Goal: Information Seeking & Learning: Compare options

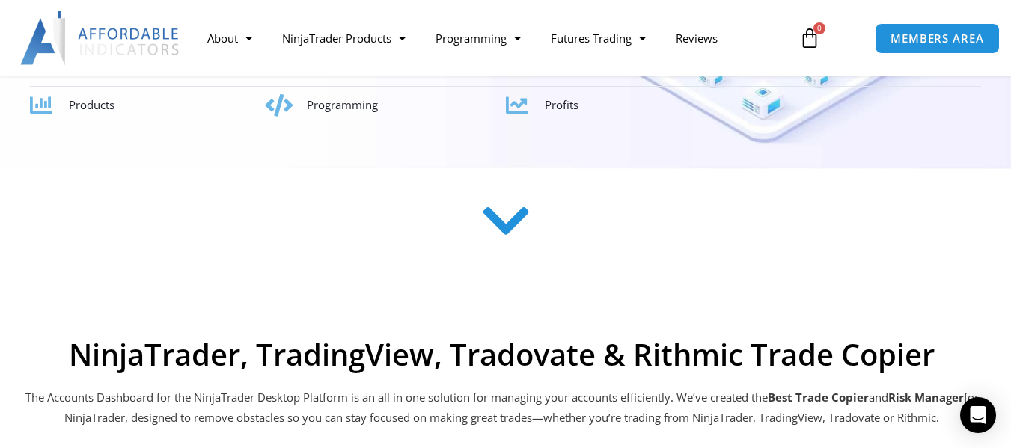
scroll to position [355, 0]
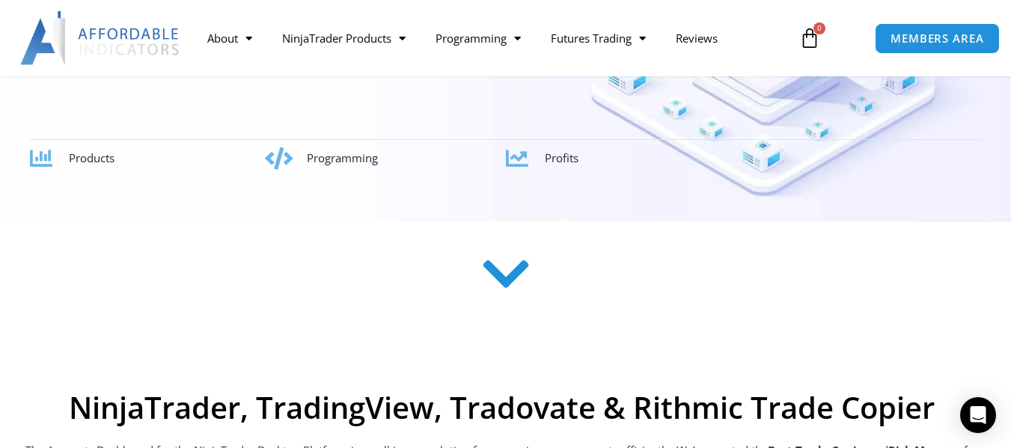
click at [507, 282] on icon at bounding box center [505, 274] width 53 height 53
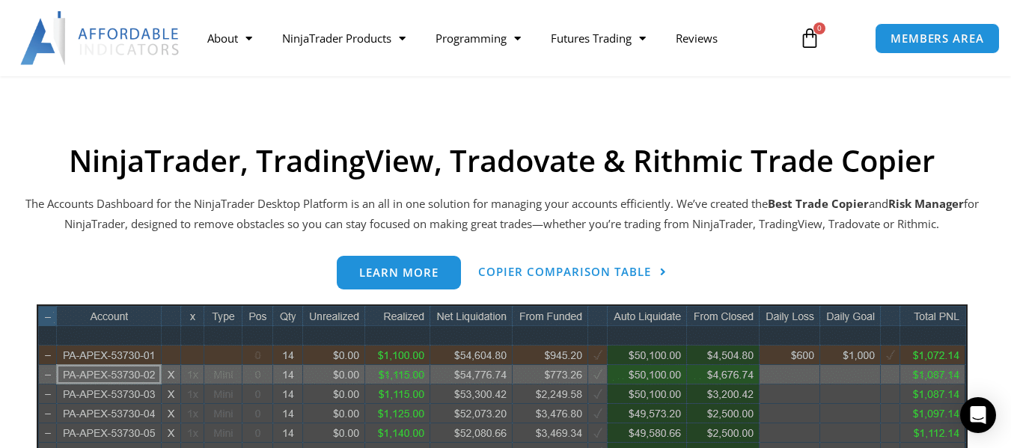
scroll to position [603, 0]
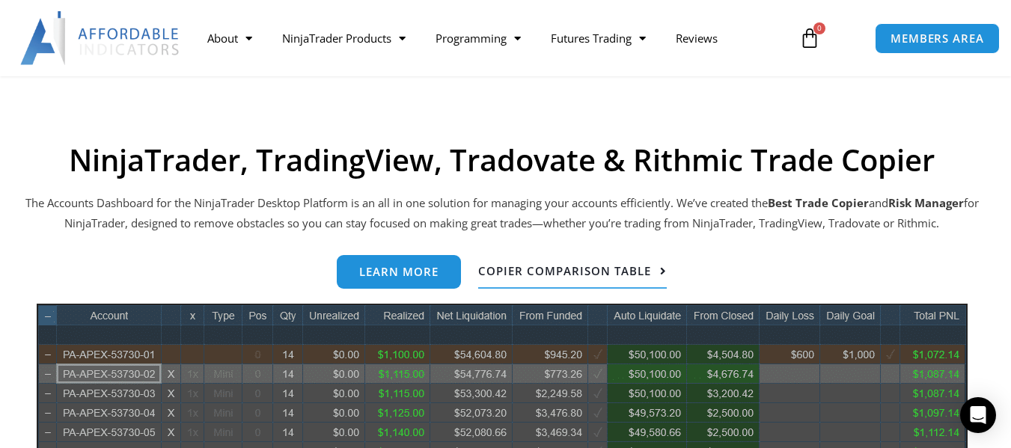
click at [618, 279] on link "Copier Comparison Table" at bounding box center [572, 272] width 189 height 34
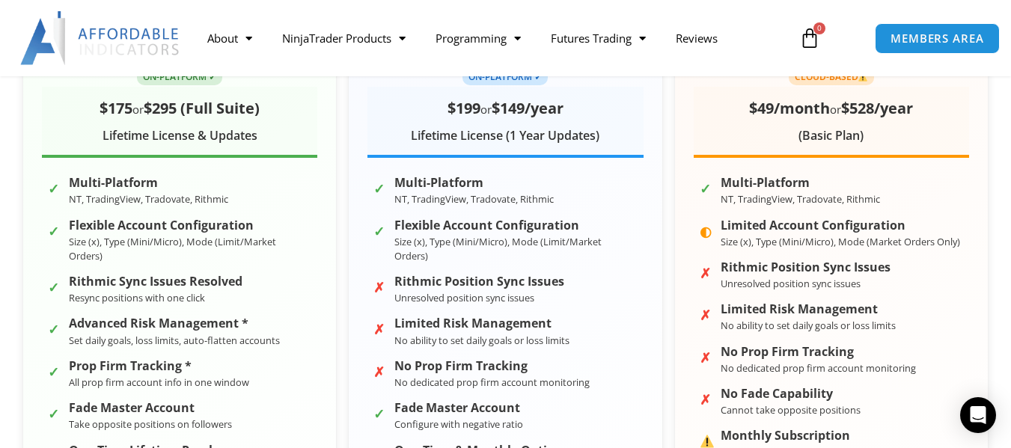
scroll to position [366, 0]
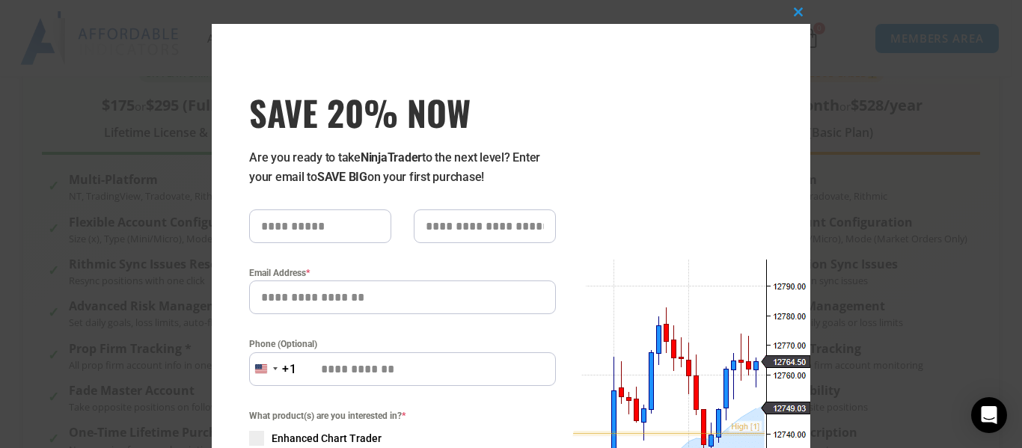
click at [731, 157] on div "Close this module SAVE 20% NOW Are you ready to take NinjaTrader to the next le…" at bounding box center [511, 399] width 599 height 750
click at [798, 11] on span "SAVE 20% NOW popup" at bounding box center [798, 11] width 24 height 9
